Goal: Task Accomplishment & Management: Manage account settings

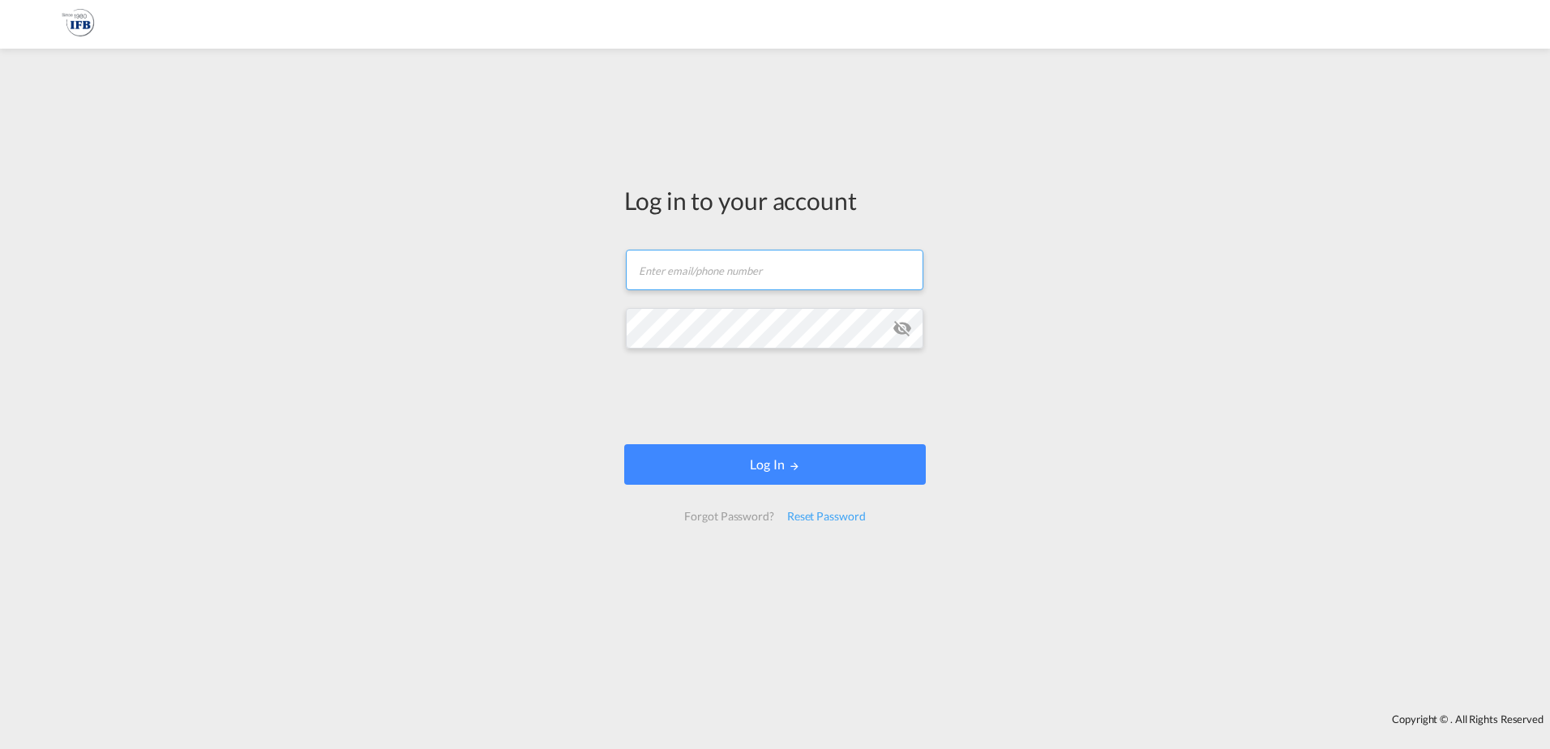
click at [790, 272] on input "text" at bounding box center [775, 270] width 298 height 41
type input "[PERSON_NAME][EMAIL_ADDRESS][PERSON_NAME][DOMAIN_NAME]"
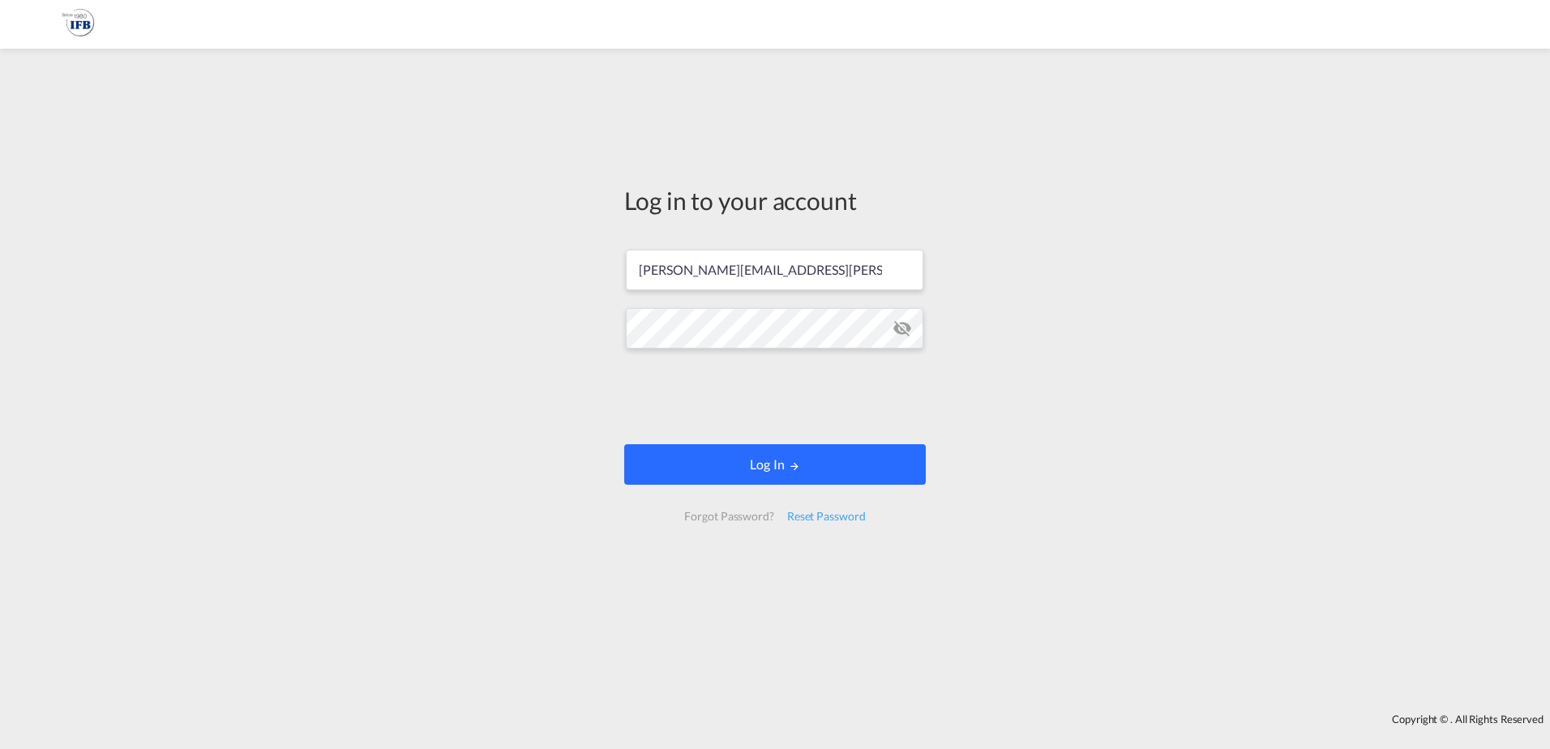
click at [789, 459] on button "Log In" at bounding box center [775, 464] width 302 height 41
